Goal: Complete application form: Complete application form

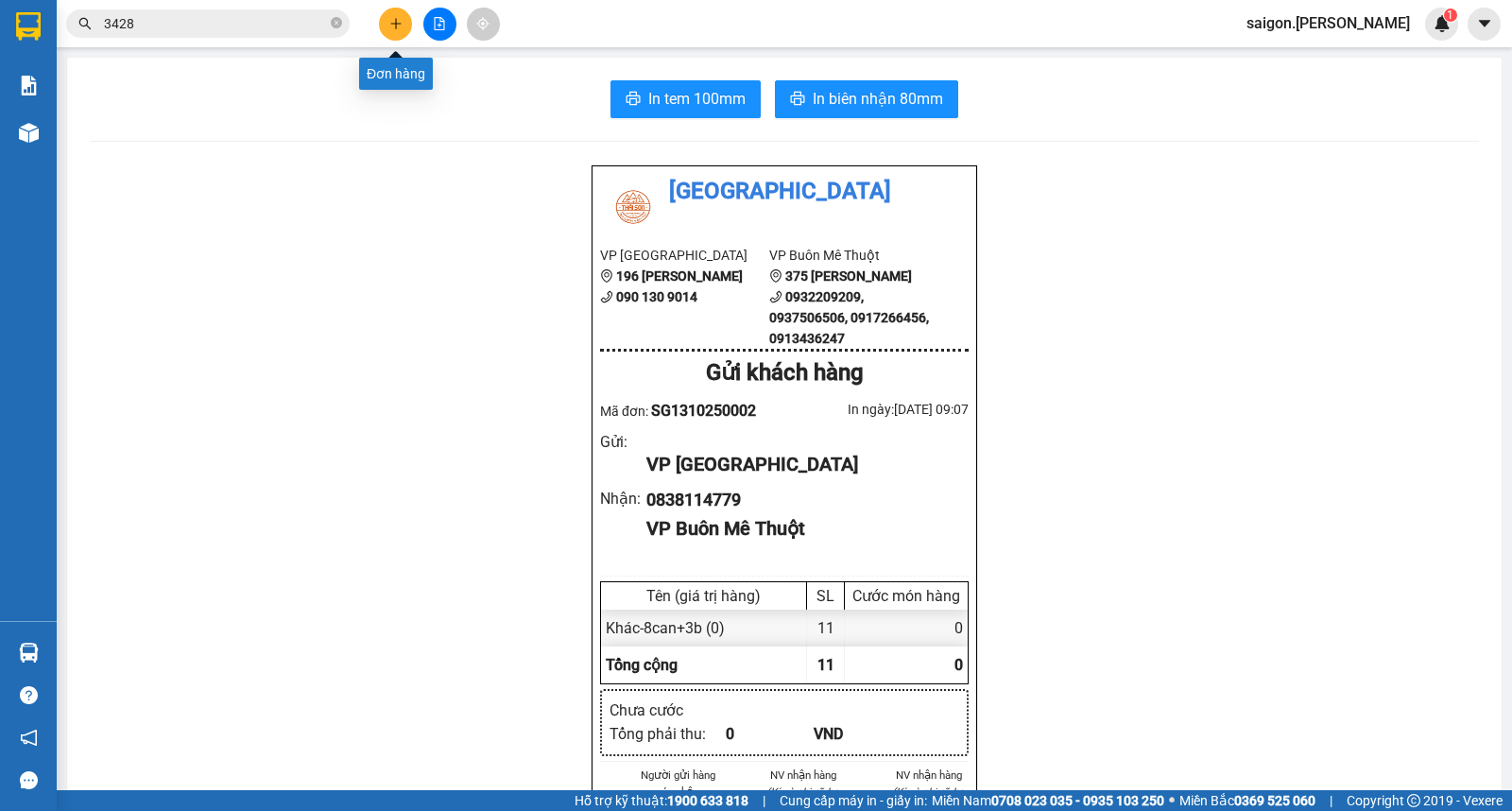
click at [403, 15] on button at bounding box center [395, 24] width 33 height 33
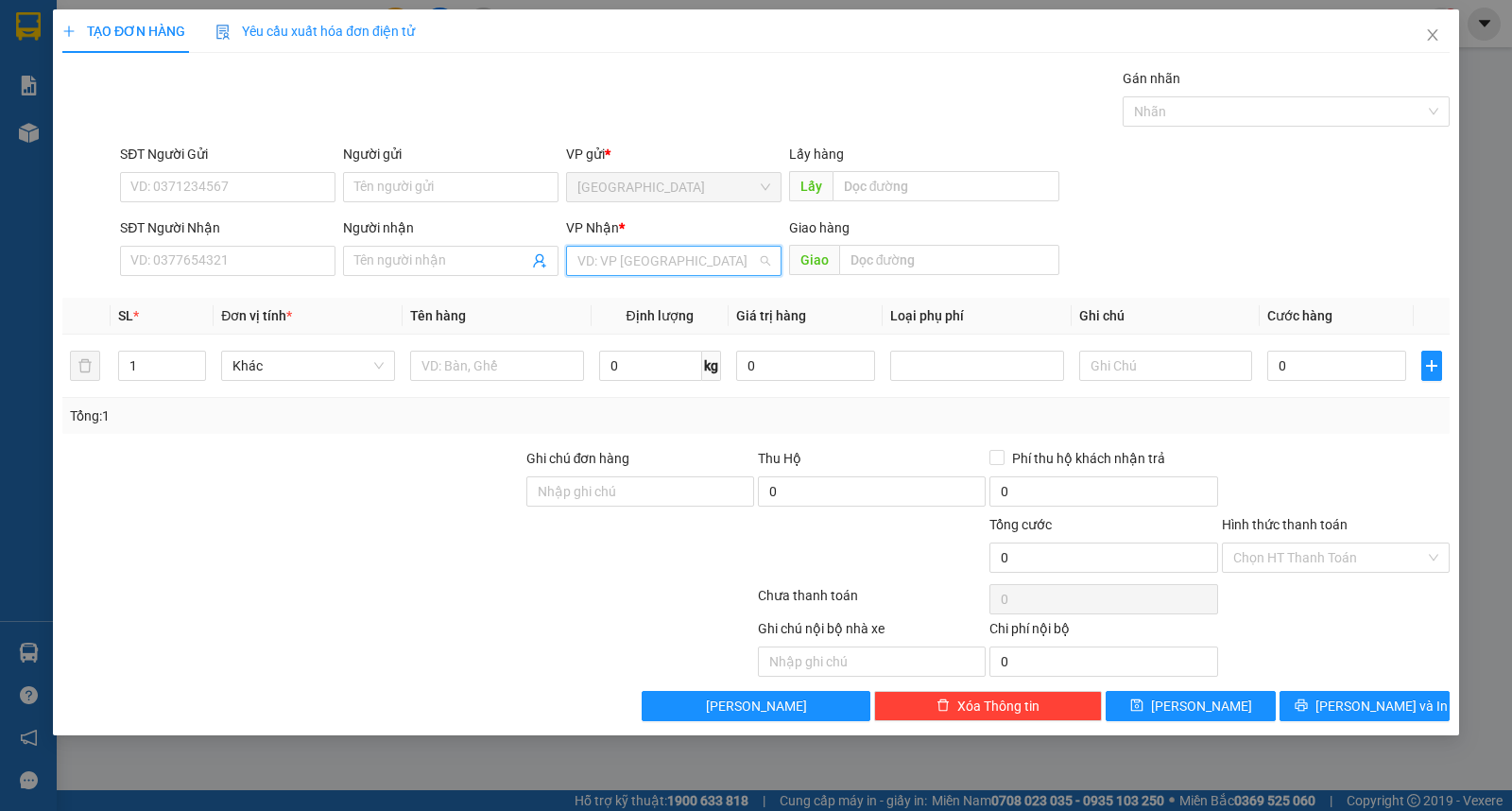
click at [666, 271] on input "search" at bounding box center [667, 261] width 180 height 28
drag, startPoint x: 648, startPoint y: 322, endPoint x: 578, endPoint y: 369, distance: 84.3
click at [648, 324] on div "Buôn Mê Thuột" at bounding box center [673, 329] width 192 height 21
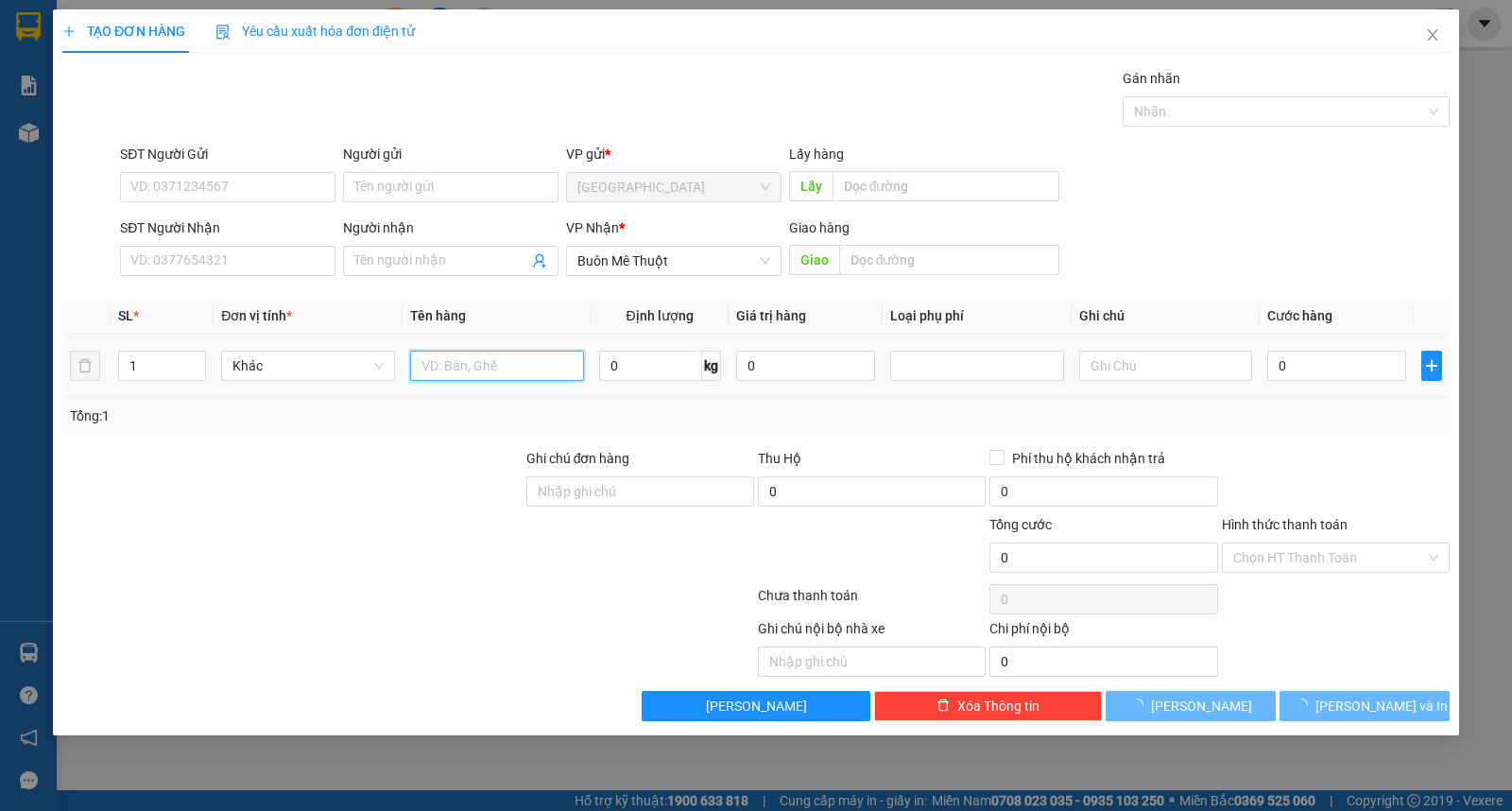
drag, startPoint x: 449, startPoint y: 373, endPoint x: 459, endPoint y: 372, distance: 10.0
click at [451, 373] on input "text" at bounding box center [497, 366] width 174 height 30
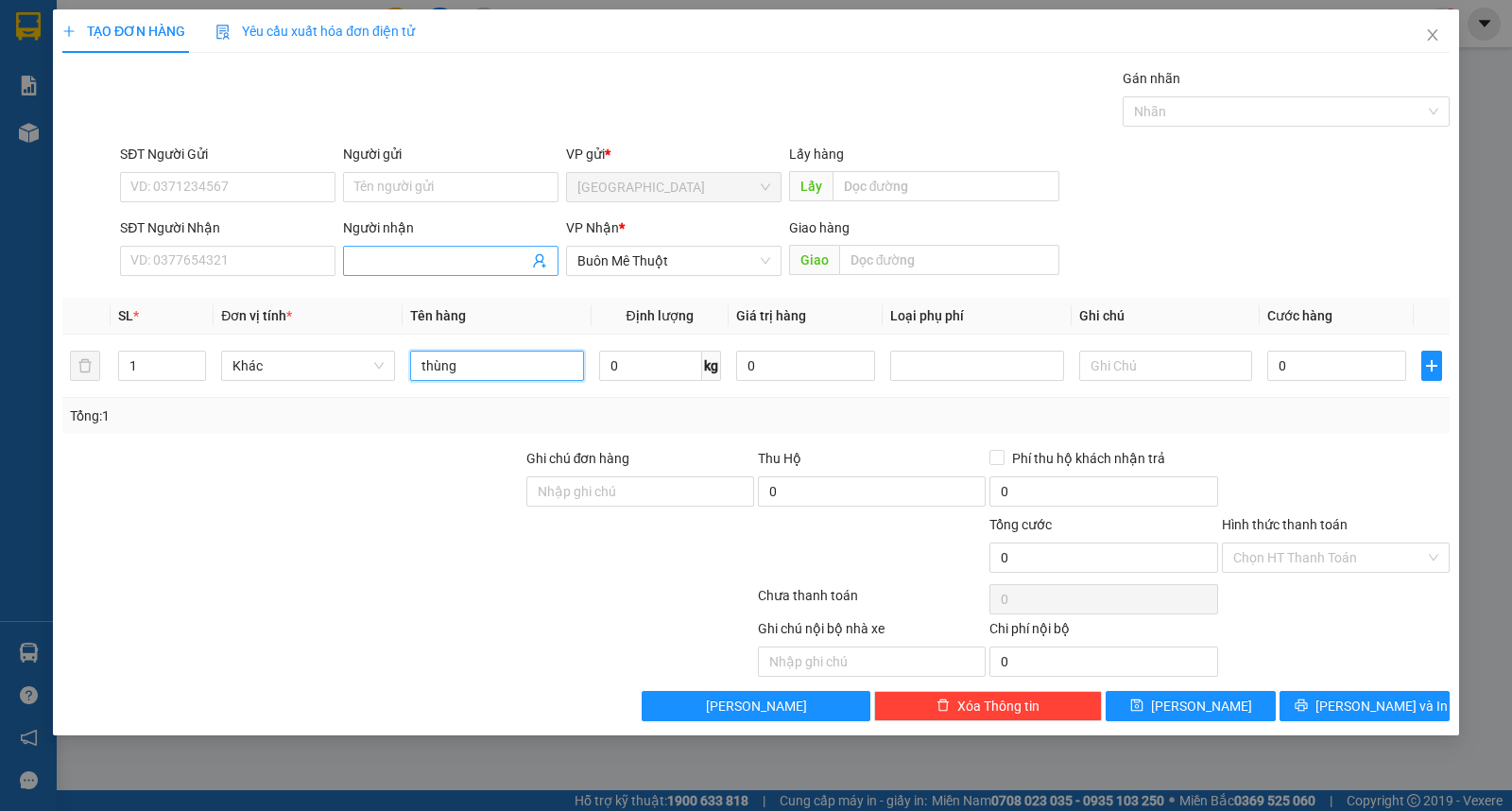
type input "thùng"
click at [432, 266] on input "Người nhận" at bounding box center [441, 261] width 174 height 21
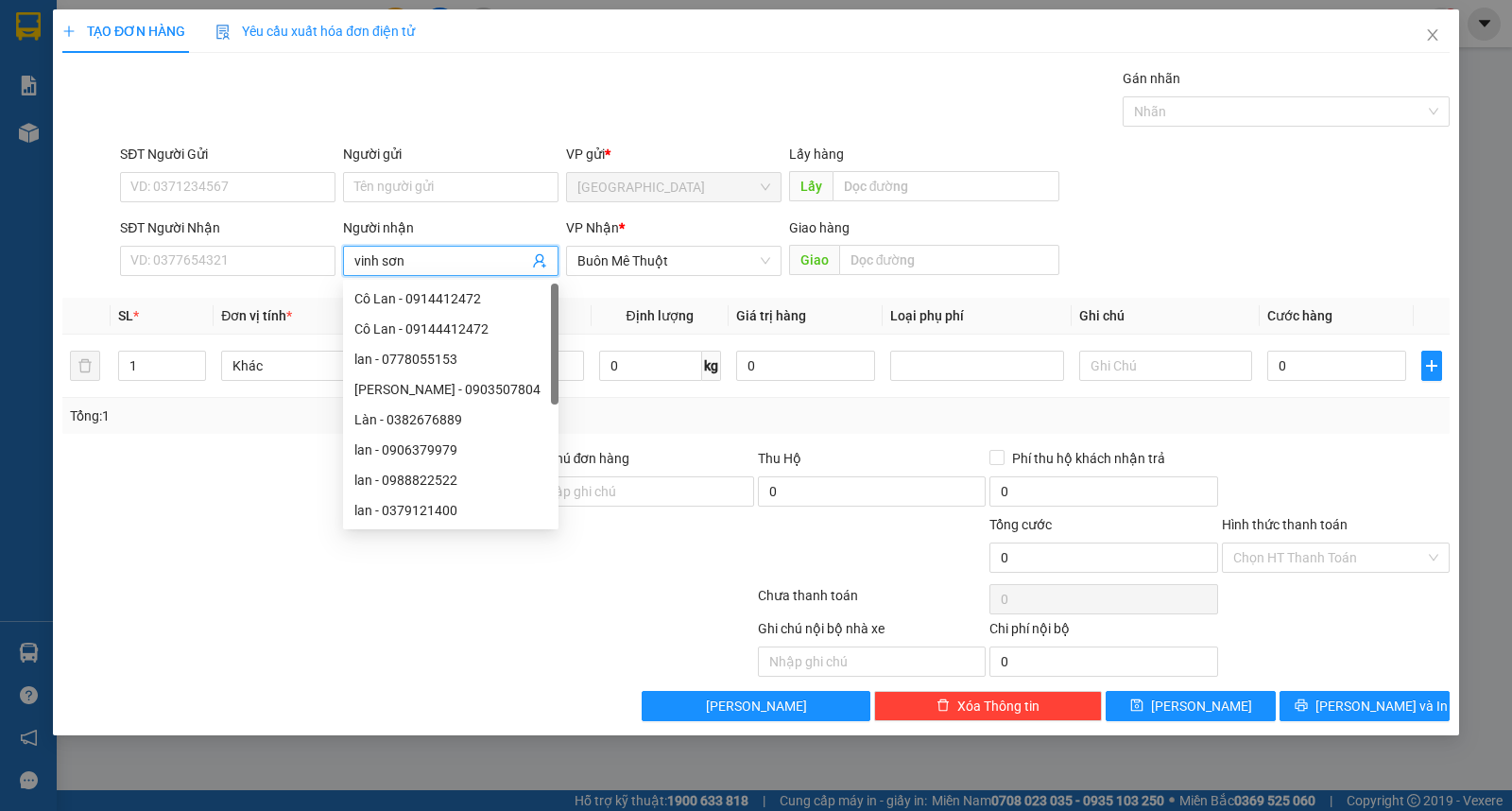
type input "vinh sơn"
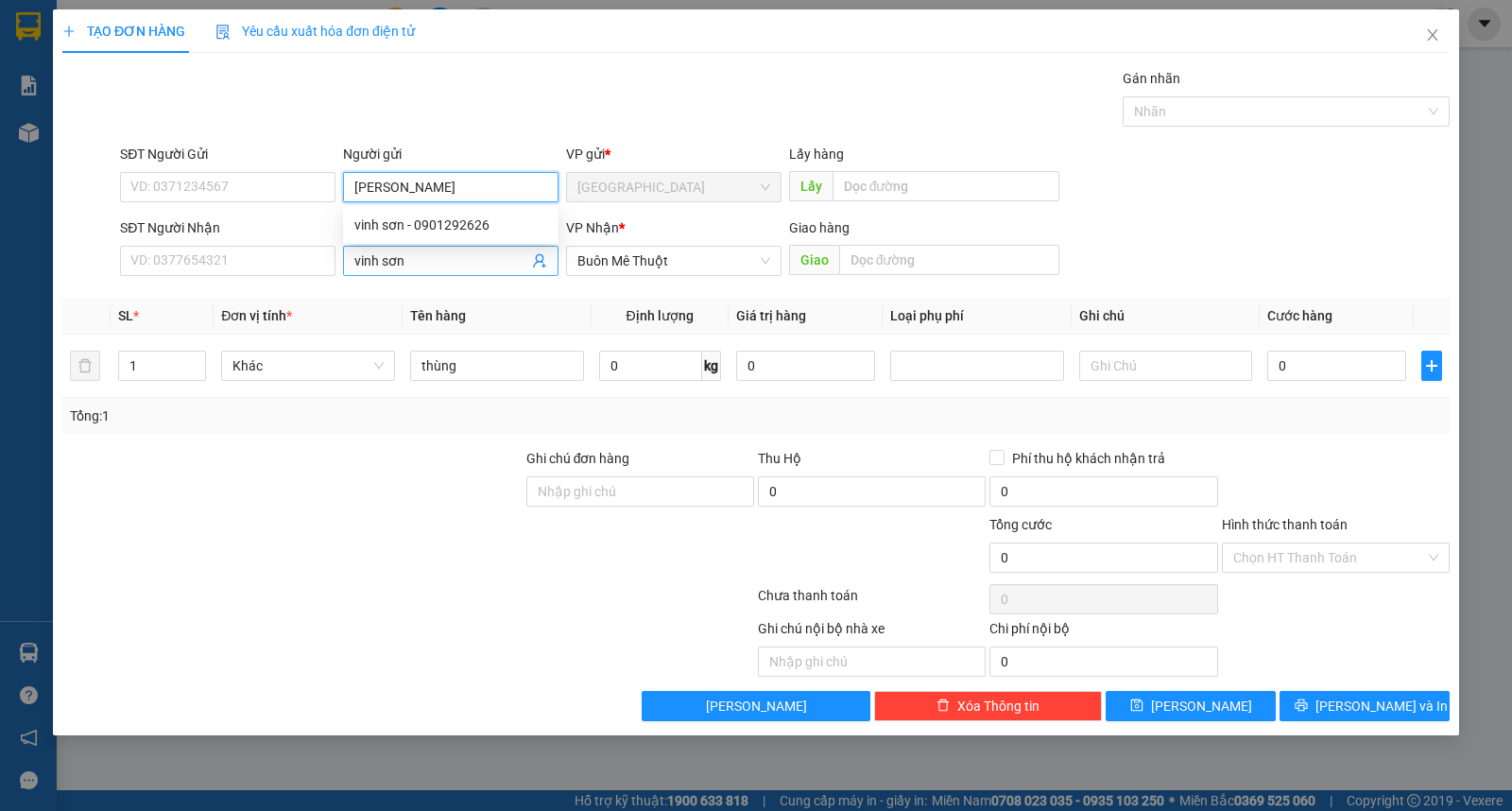
type input "[PERSON_NAME]"
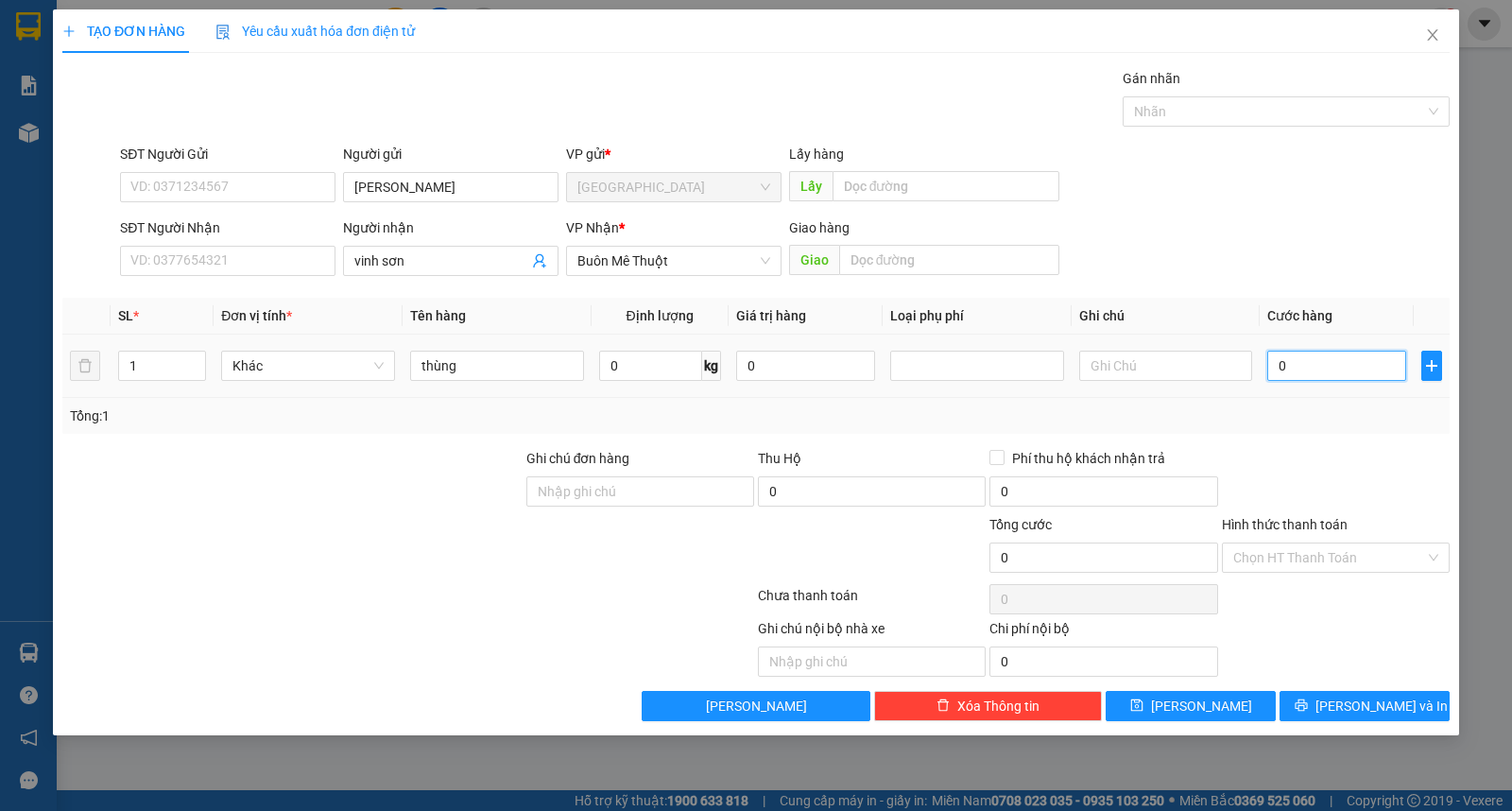
click at [1270, 357] on input "0" at bounding box center [1337, 366] width 139 height 30
type input "5"
type input "50"
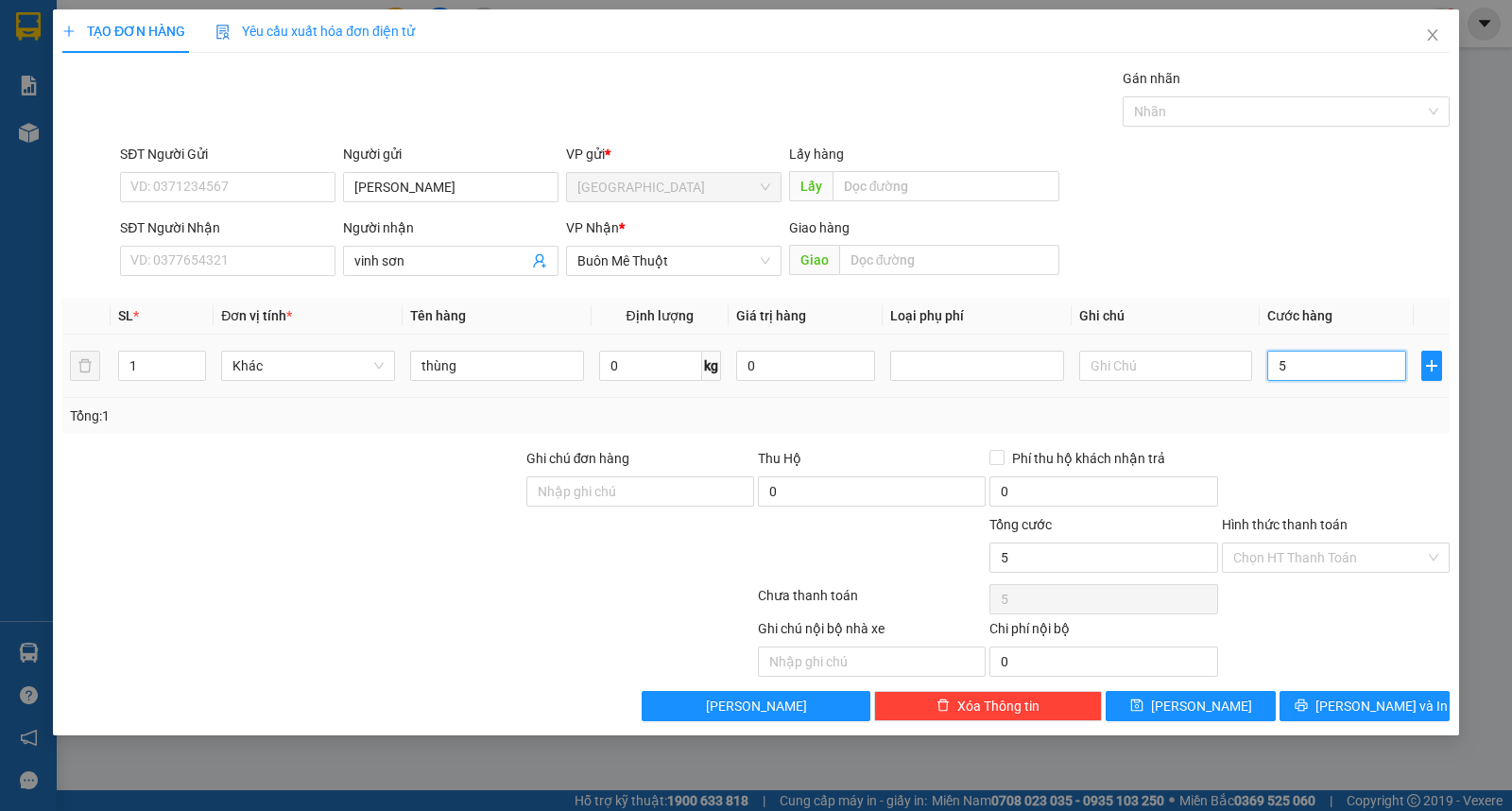
type input "50"
type input "50.000"
click at [1319, 555] on input "Hình thức thanh toán" at bounding box center [1330, 557] width 192 height 28
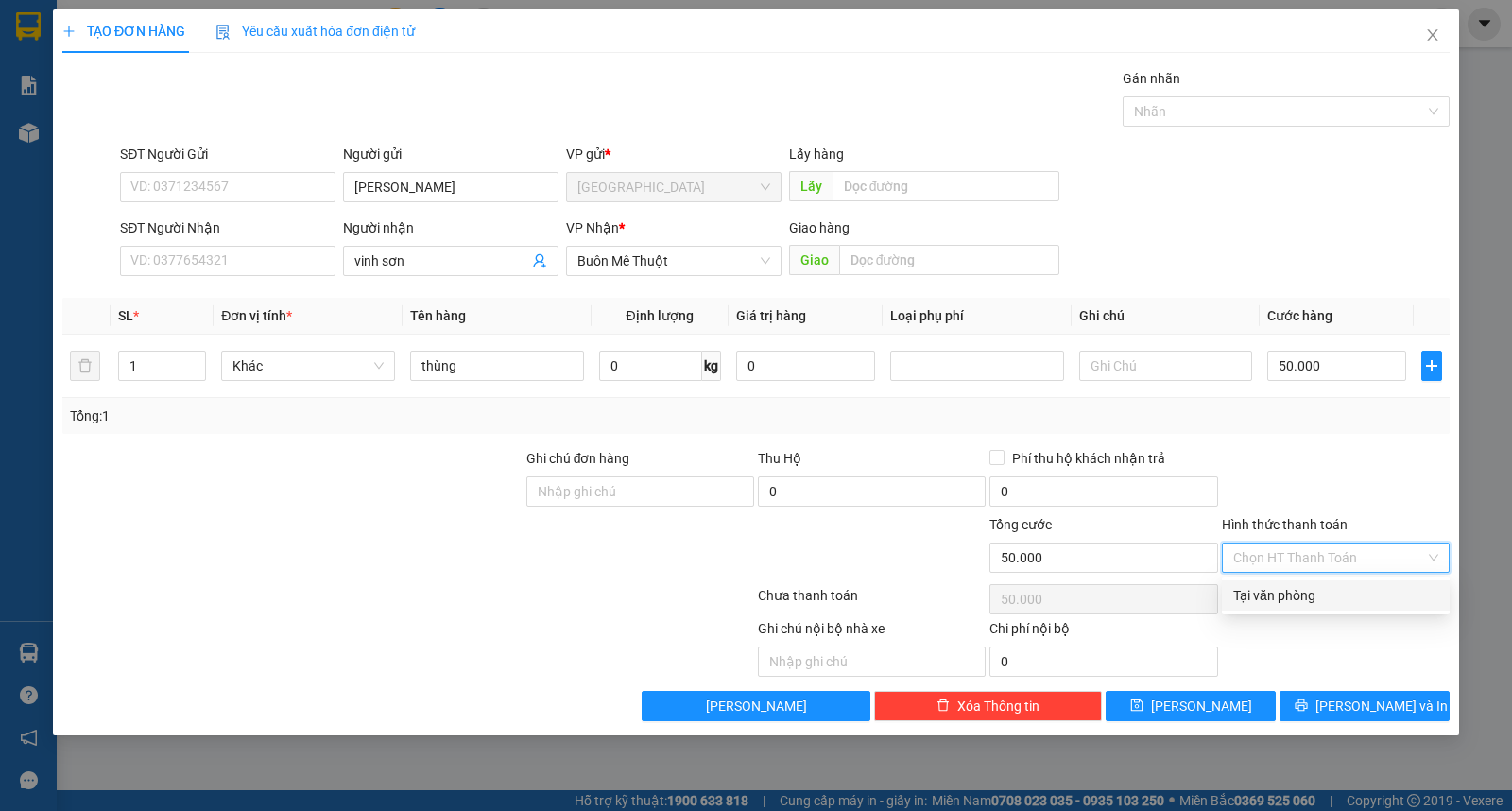
drag, startPoint x: 1320, startPoint y: 596, endPoint x: 1321, endPoint y: 618, distance: 22.0
click at [1322, 596] on div "Tại văn phòng" at bounding box center [1336, 596] width 205 height 21
type input "0"
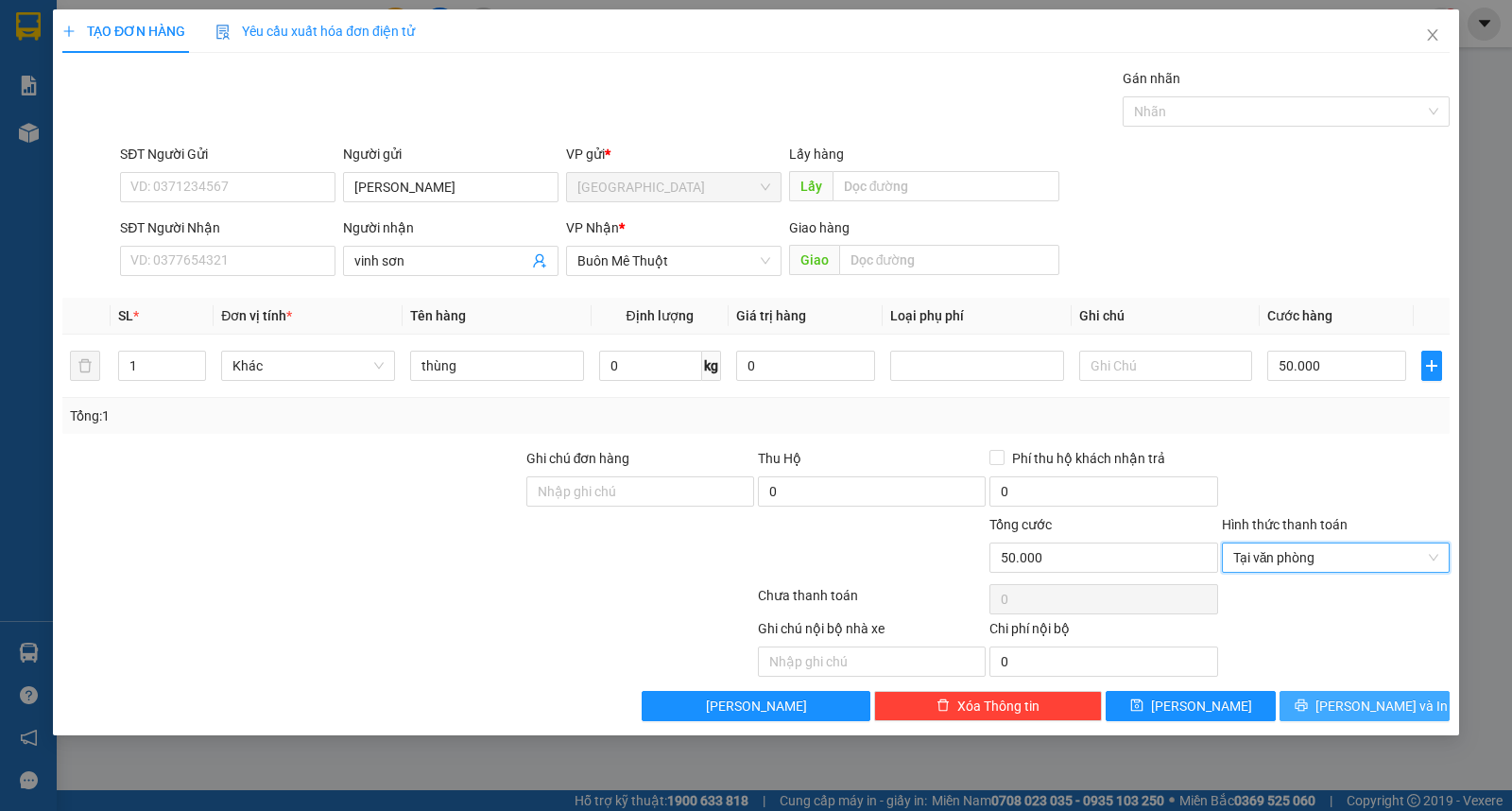
click at [1307, 709] on icon "printer" at bounding box center [1300, 705] width 13 height 13
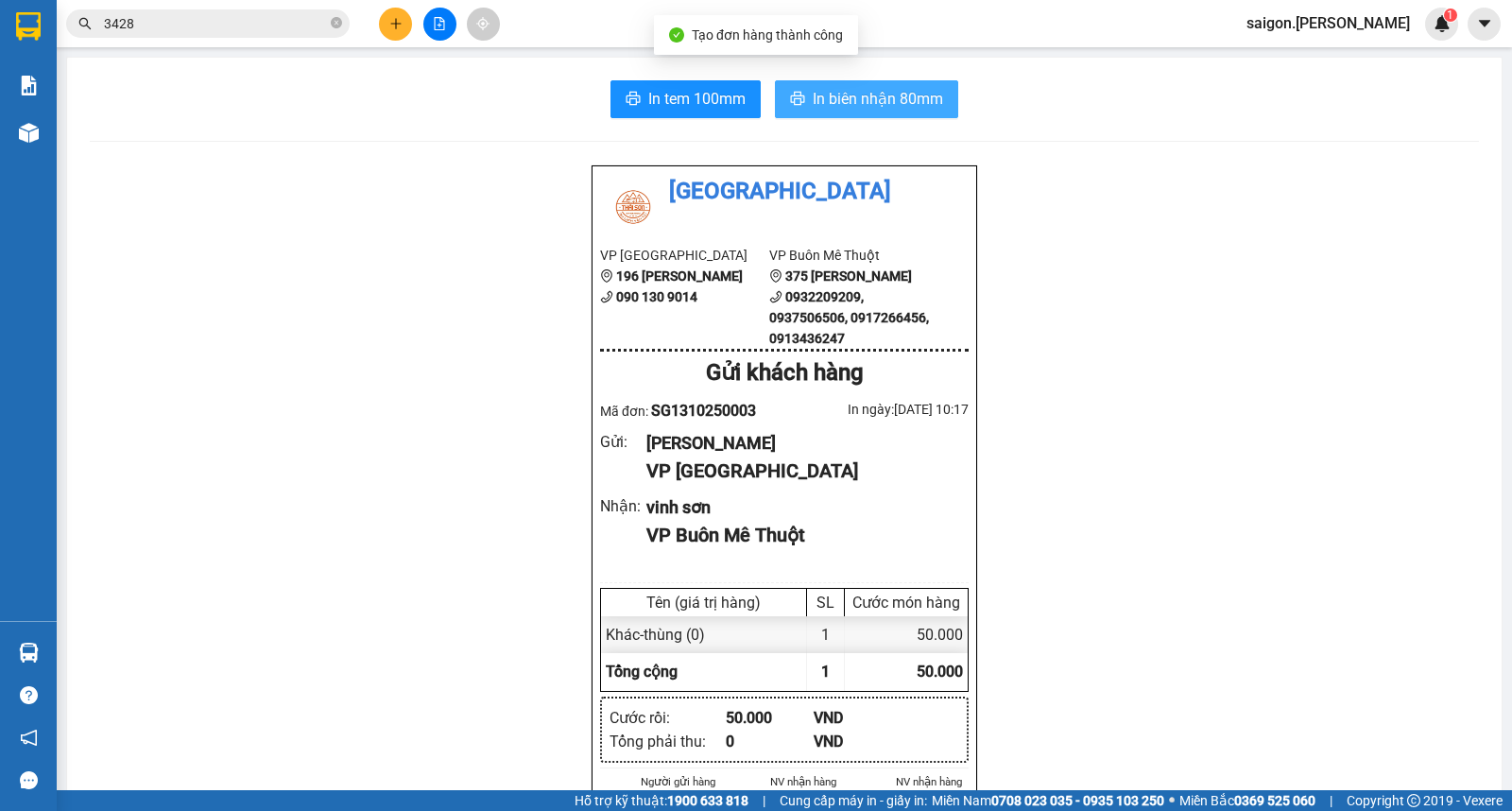
click at [842, 86] on button "In biên nhận 80mm" at bounding box center [867, 99] width 184 height 38
drag, startPoint x: 373, startPoint y: 13, endPoint x: 416, endPoint y: 50, distance: 56.7
click at [373, 14] on div at bounding box center [439, 24] width 141 height 33
click at [401, 29] on button at bounding box center [395, 24] width 33 height 33
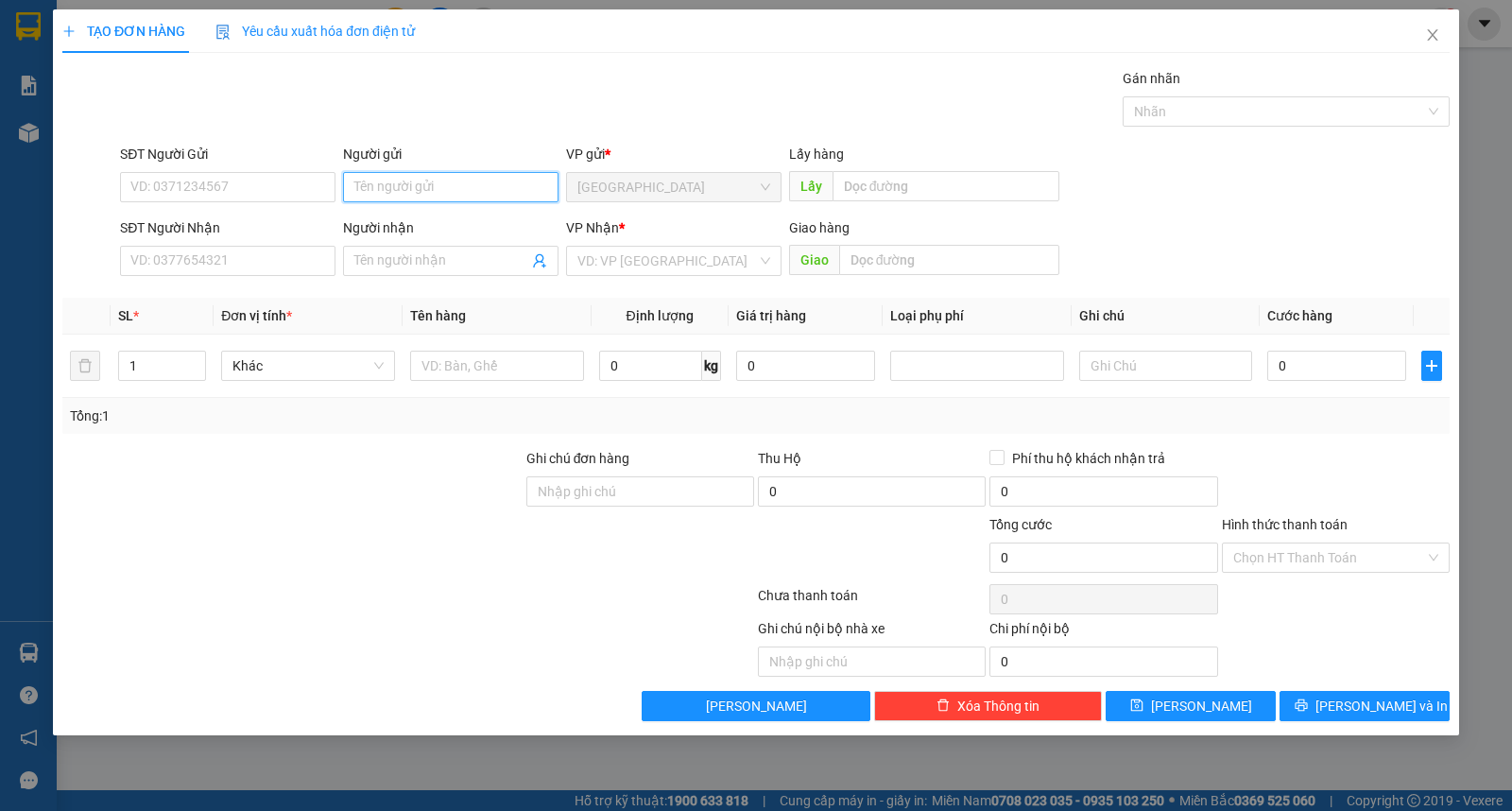
click at [413, 198] on input "Người gửi" at bounding box center [451, 187] width 215 height 30
type input "dũng thủy"
type input "ư"
type input "2"
type input "thùng"
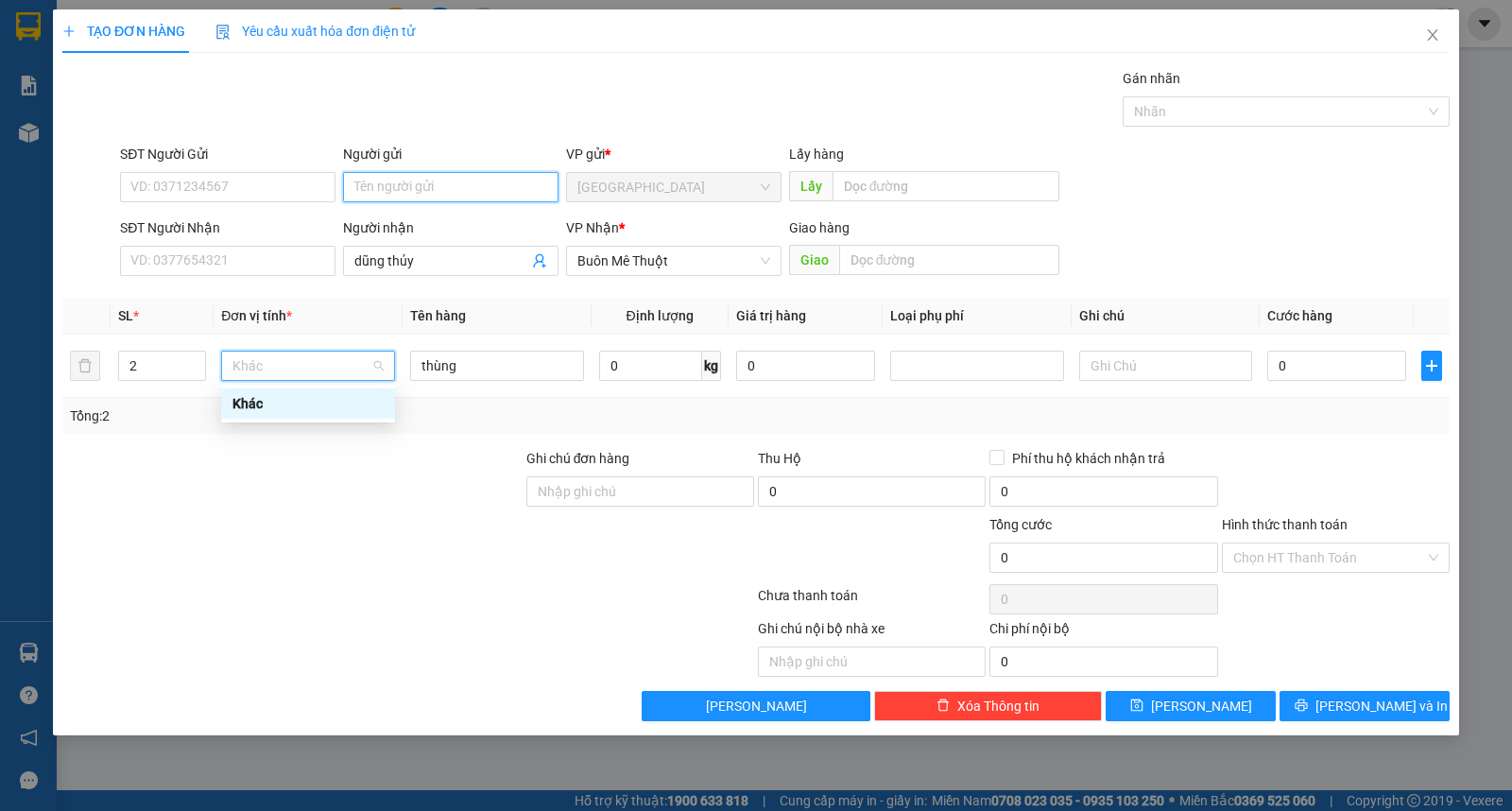
click at [414, 177] on input "Người gửi" at bounding box center [451, 187] width 215 height 30
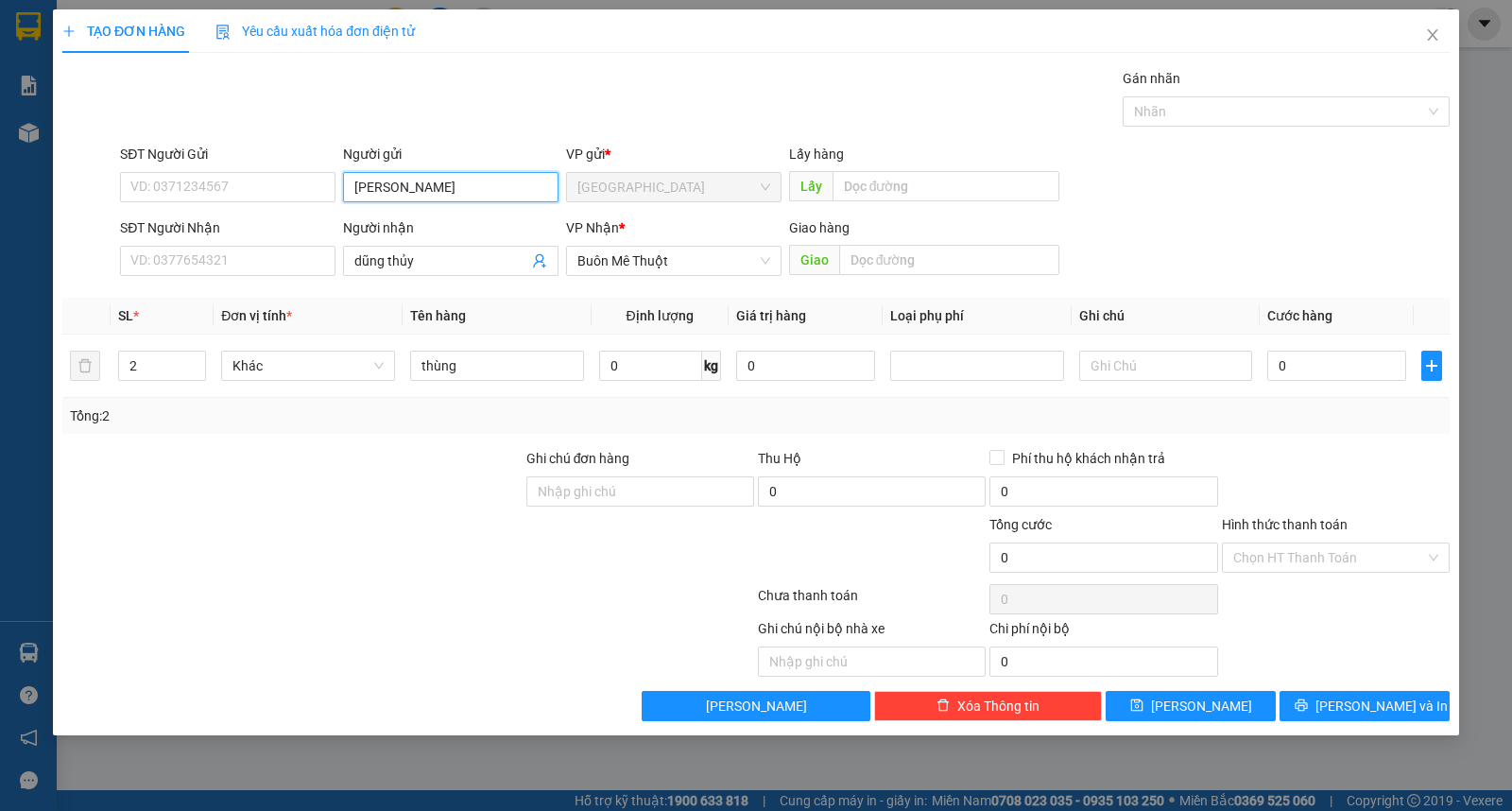
type input "[PERSON_NAME]"
drag, startPoint x: 1413, startPoint y: 713, endPoint x: 1329, endPoint y: 606, distance: 136.0
click at [1413, 712] on button "[PERSON_NAME] và In" at bounding box center [1365, 705] width 170 height 30
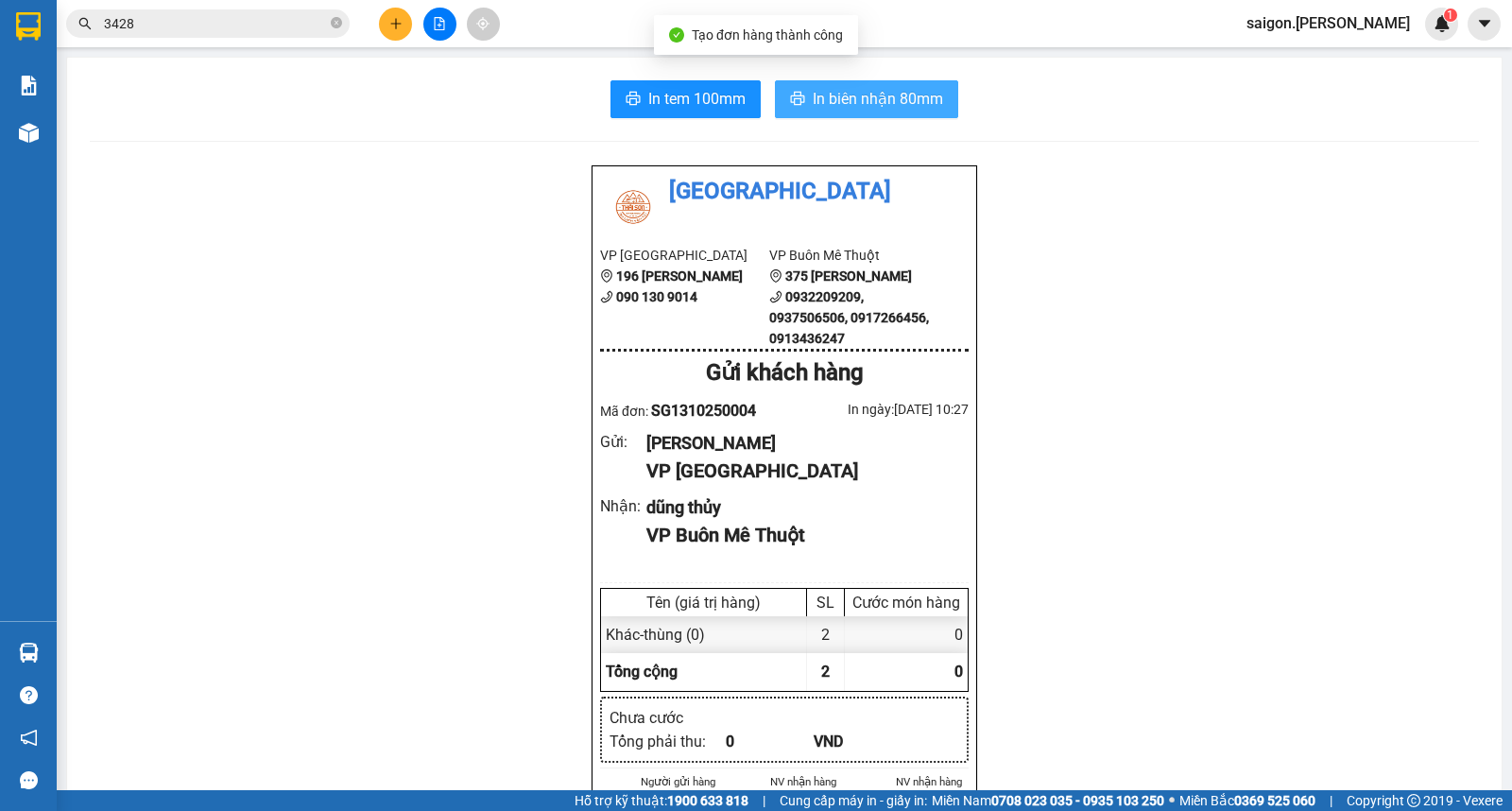
click at [890, 104] on span "In biên nhận 80mm" at bounding box center [878, 98] width 131 height 24
